Goal: Obtain resource: Obtain resource

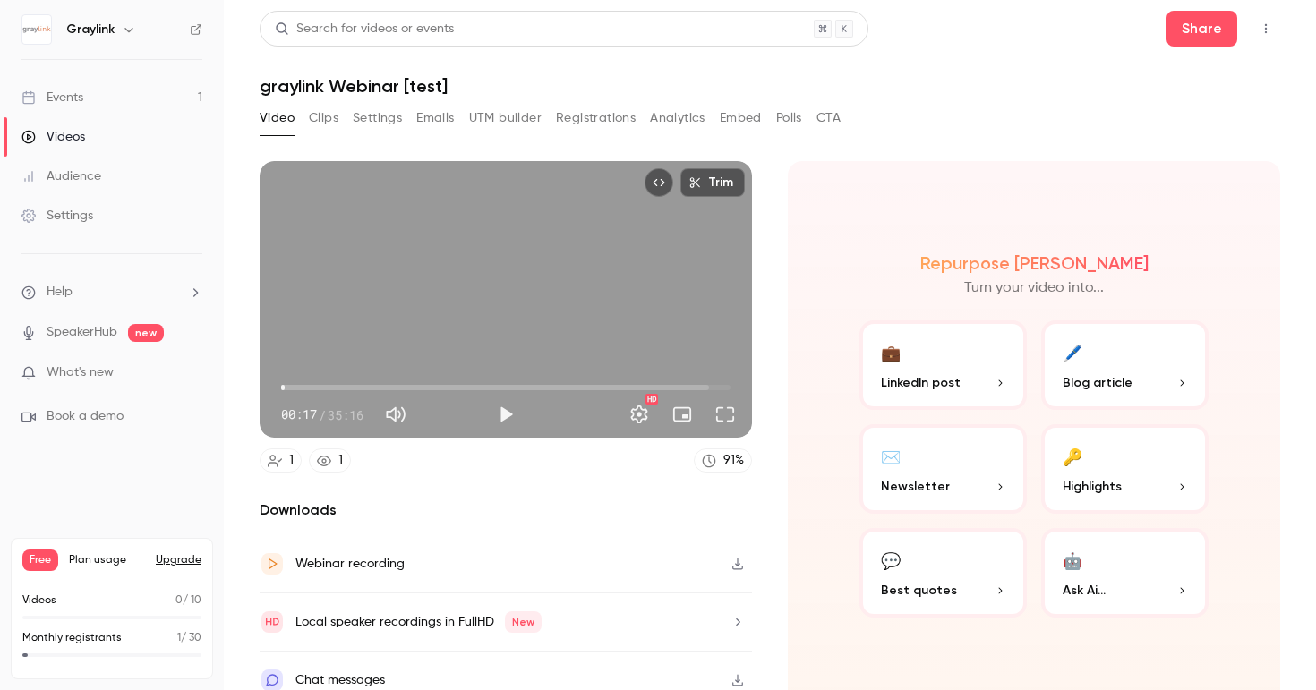
scroll to position [19, 0]
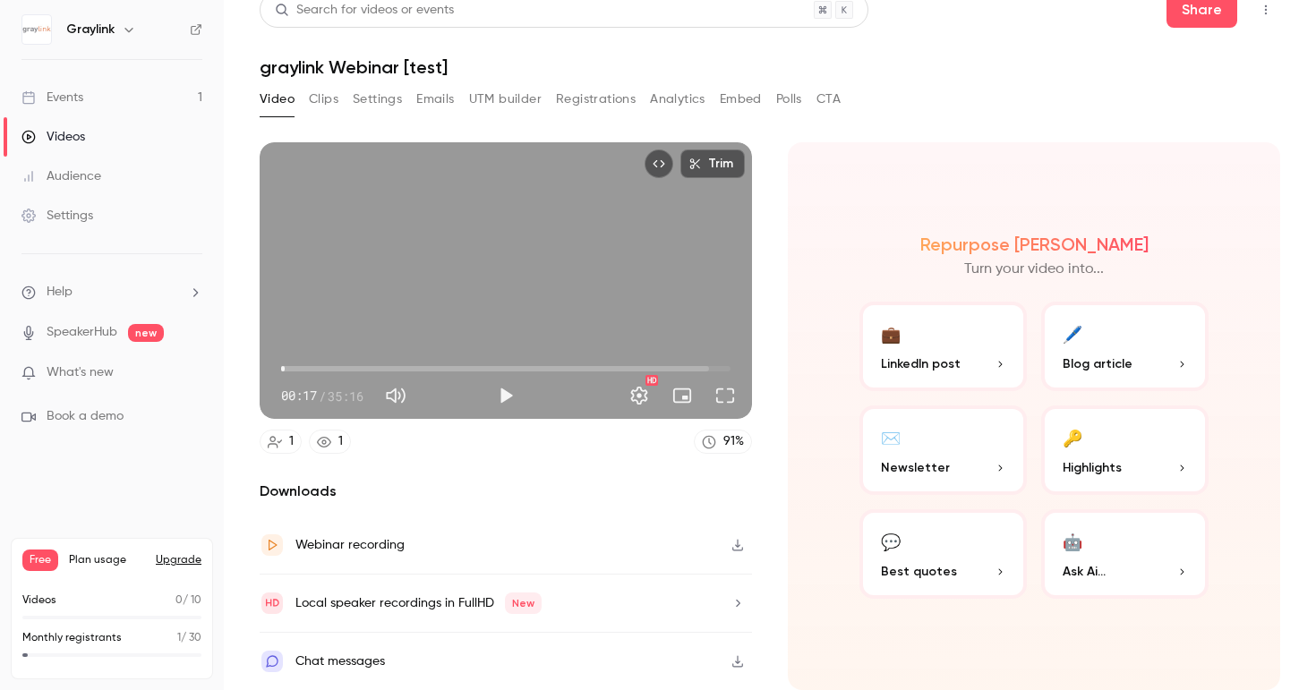
click at [1132, 343] on button "🖊️ Blog article" at bounding box center [1124, 346] width 167 height 89
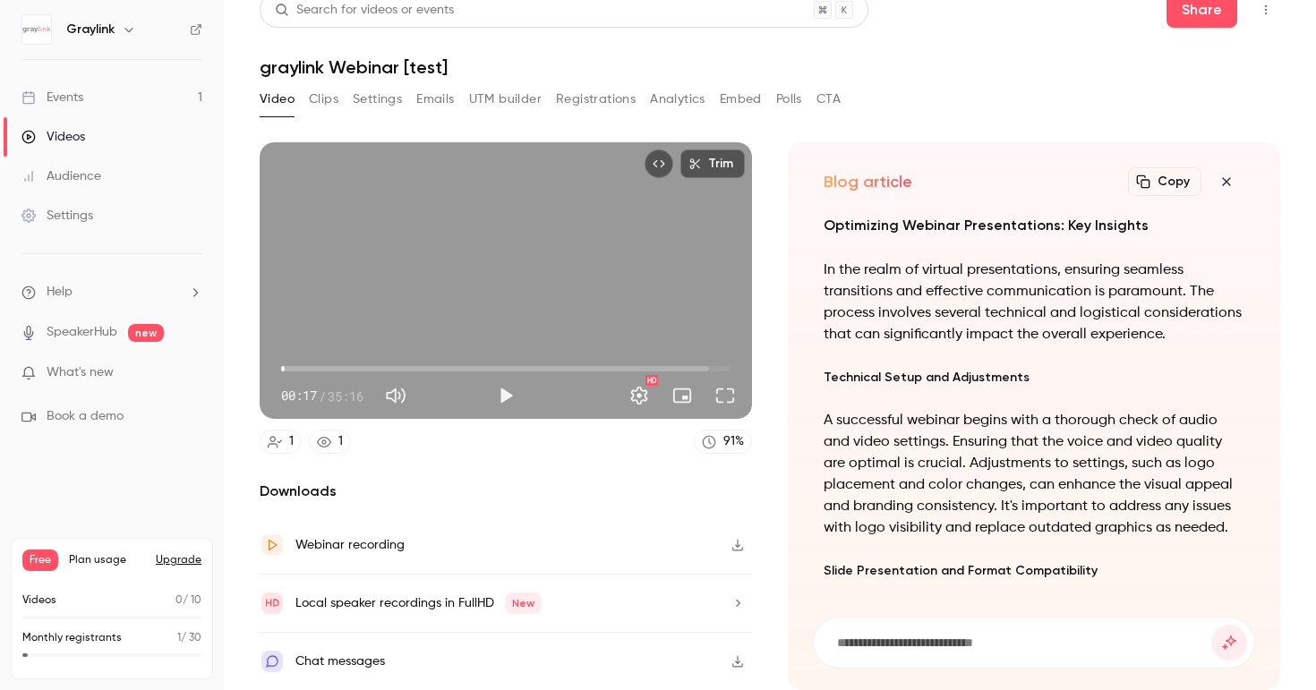
scroll to position [0, 0]
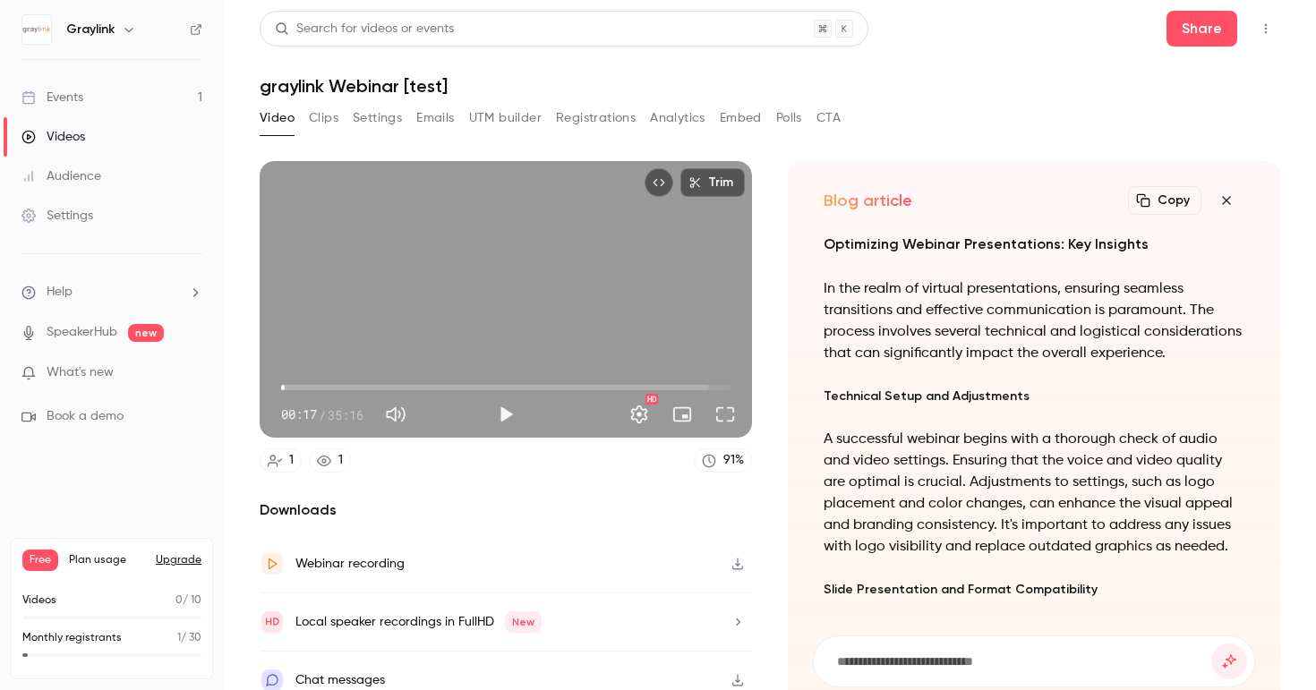
click at [1231, 200] on icon "button" at bounding box center [1225, 200] width 21 height 14
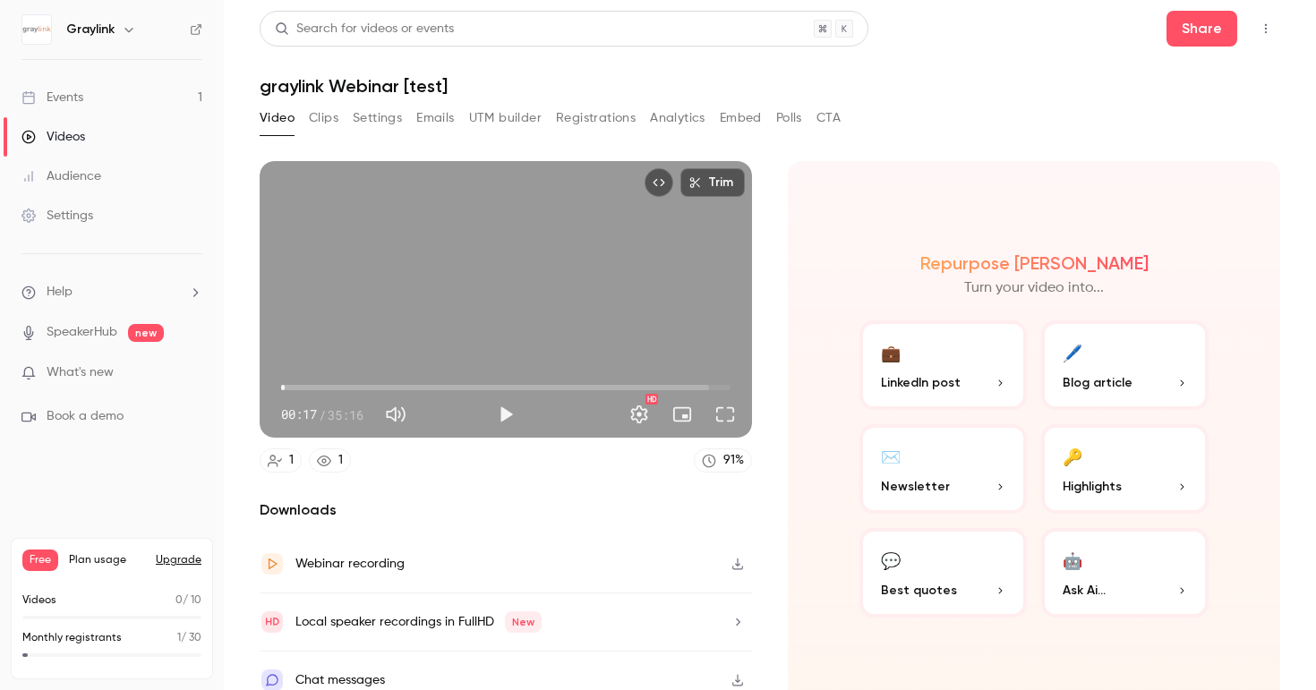
click at [942, 367] on button "💼 LinkedIn post" at bounding box center [942, 364] width 167 height 89
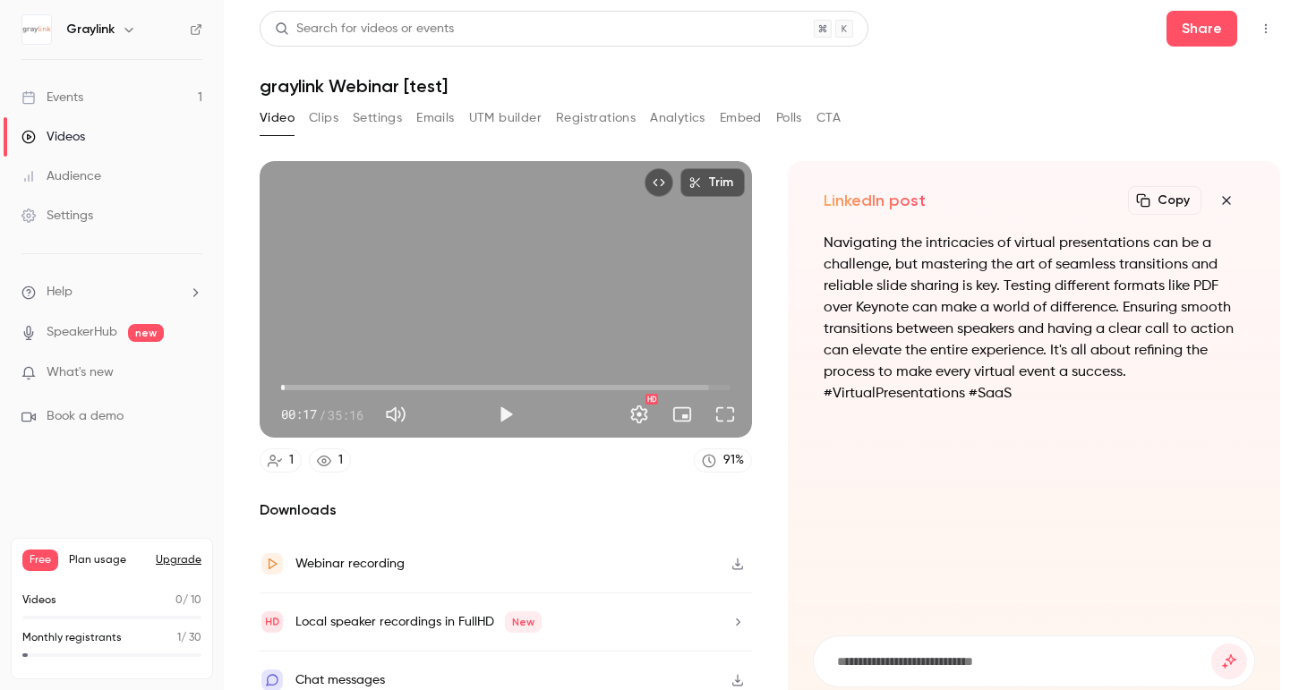
click at [1231, 204] on icon "button" at bounding box center [1225, 200] width 21 height 14
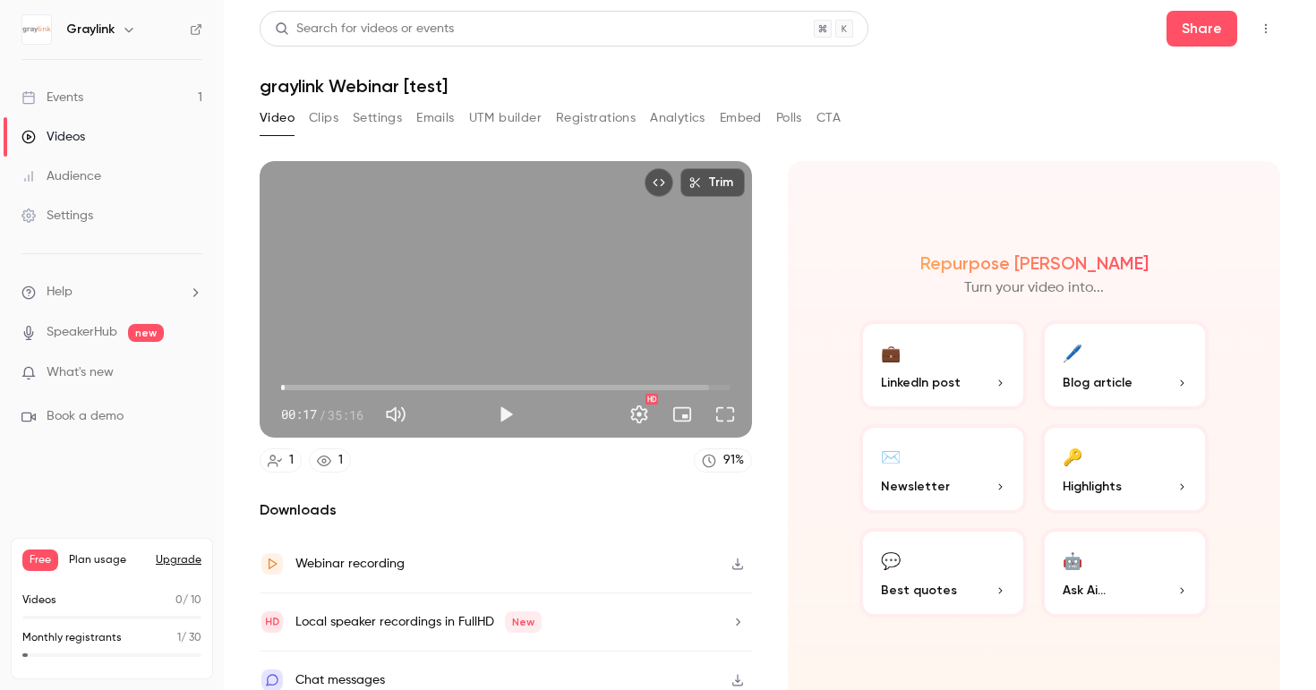
scroll to position [19, 0]
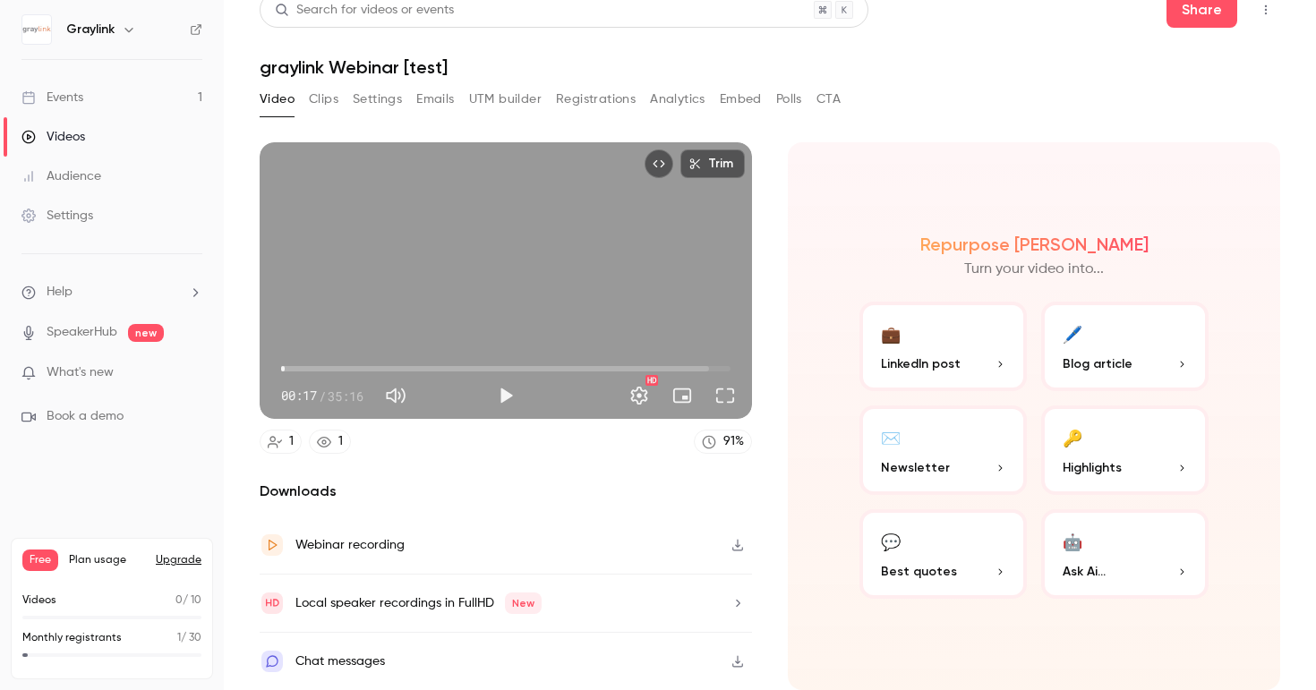
click at [1114, 462] on span "Highlights" at bounding box center [1091, 467] width 59 height 19
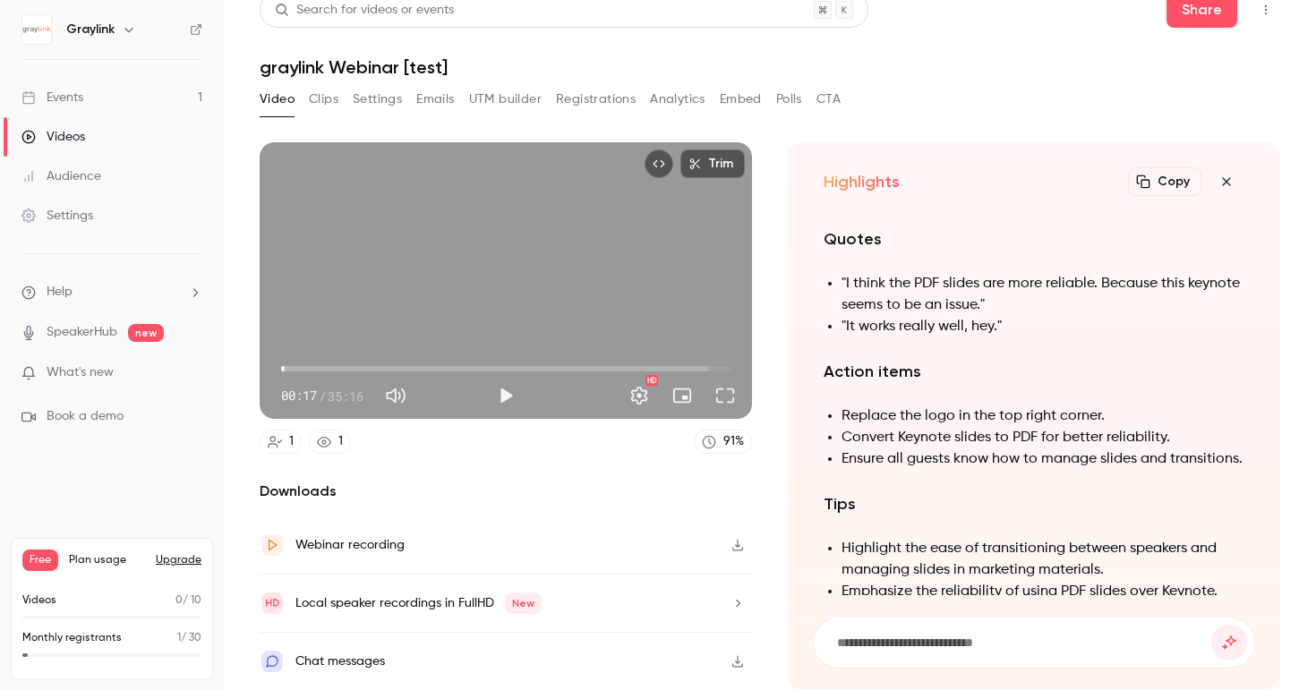
scroll to position [-516, 0]
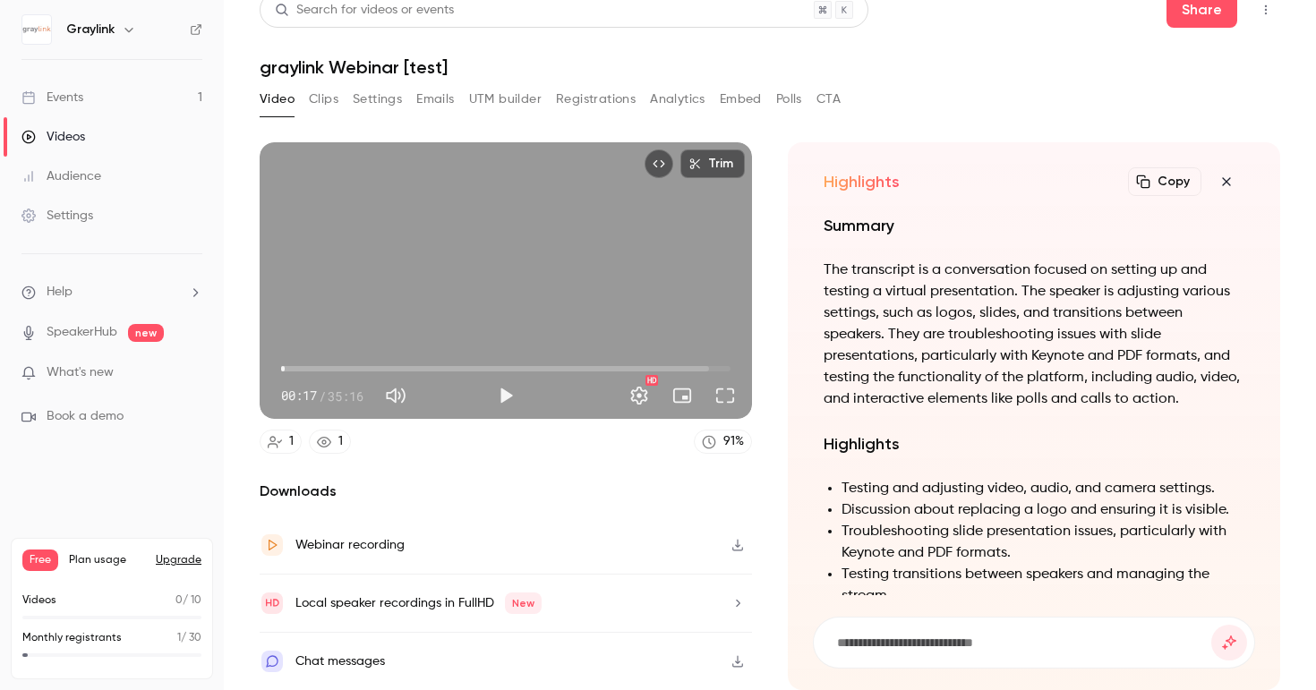
click at [1214, 186] on button "button" at bounding box center [1226, 182] width 36 height 36
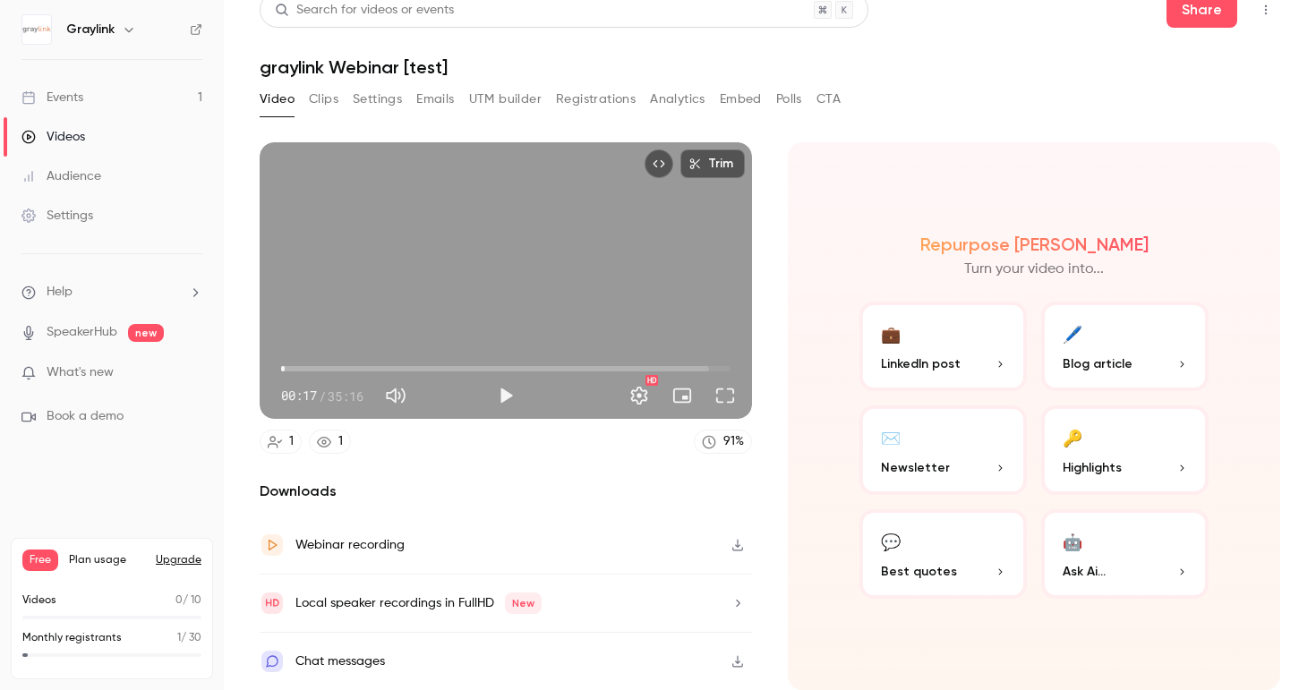
click at [921, 448] on button "✉️ Newsletter" at bounding box center [942, 449] width 167 height 89
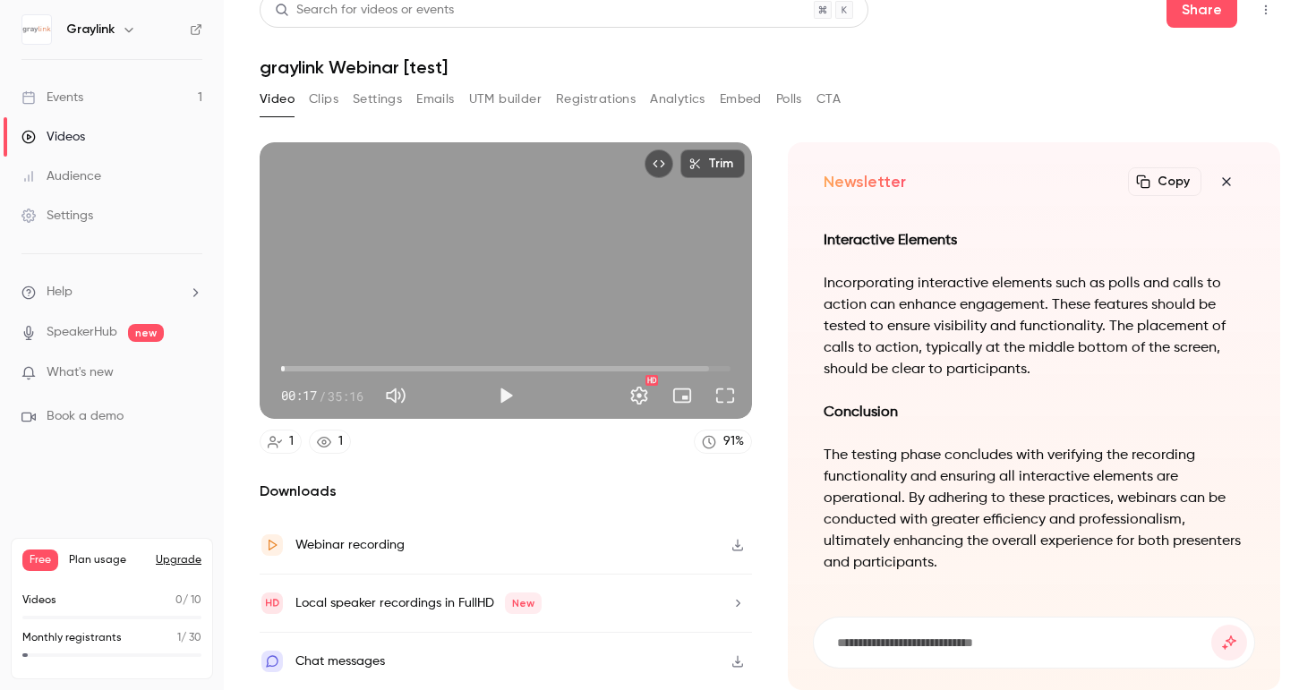
click at [1229, 175] on icon "button" at bounding box center [1225, 182] width 21 height 14
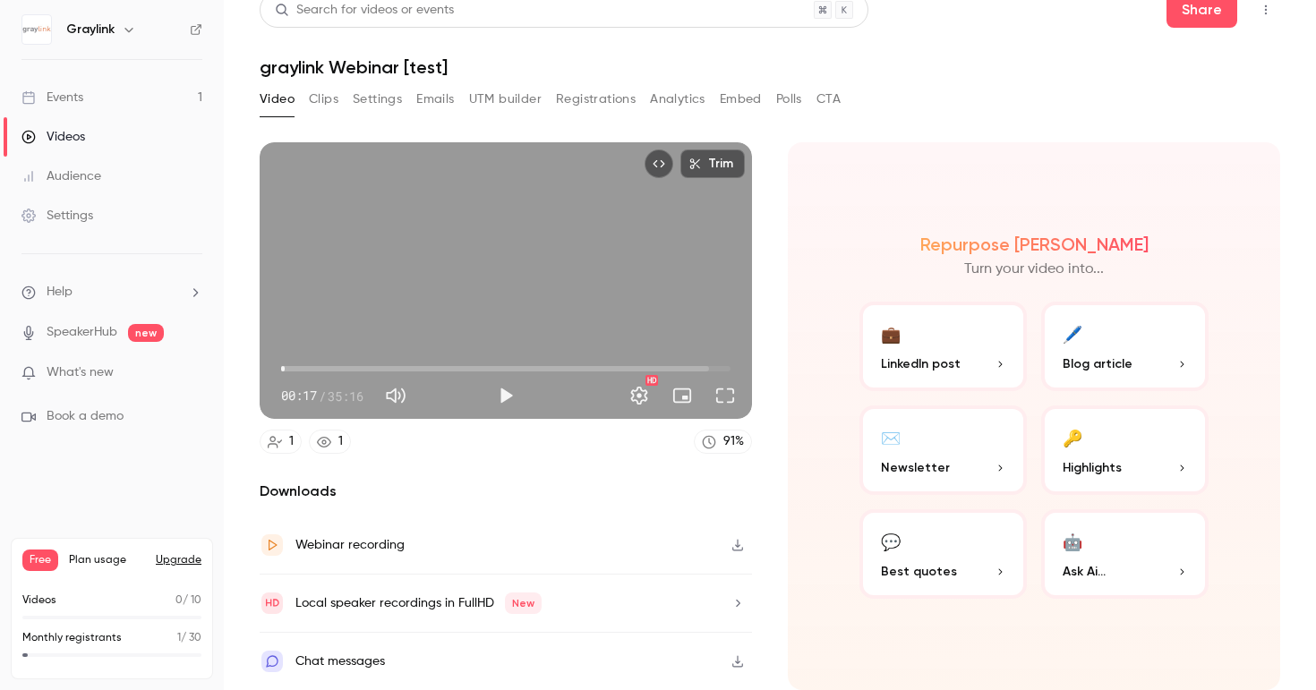
click at [902, 578] on span "Best quotes" at bounding box center [919, 571] width 76 height 19
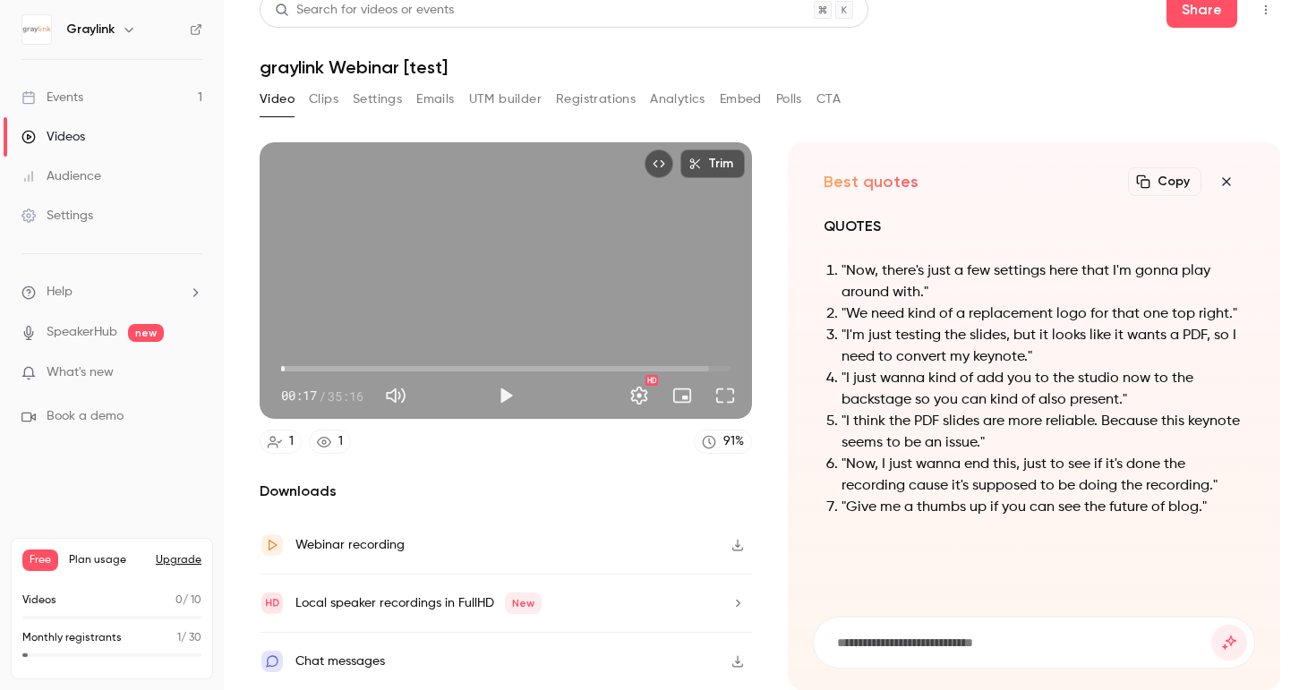
click at [1242, 184] on button "button" at bounding box center [1226, 182] width 36 height 36
